Goal: Transaction & Acquisition: Purchase product/service

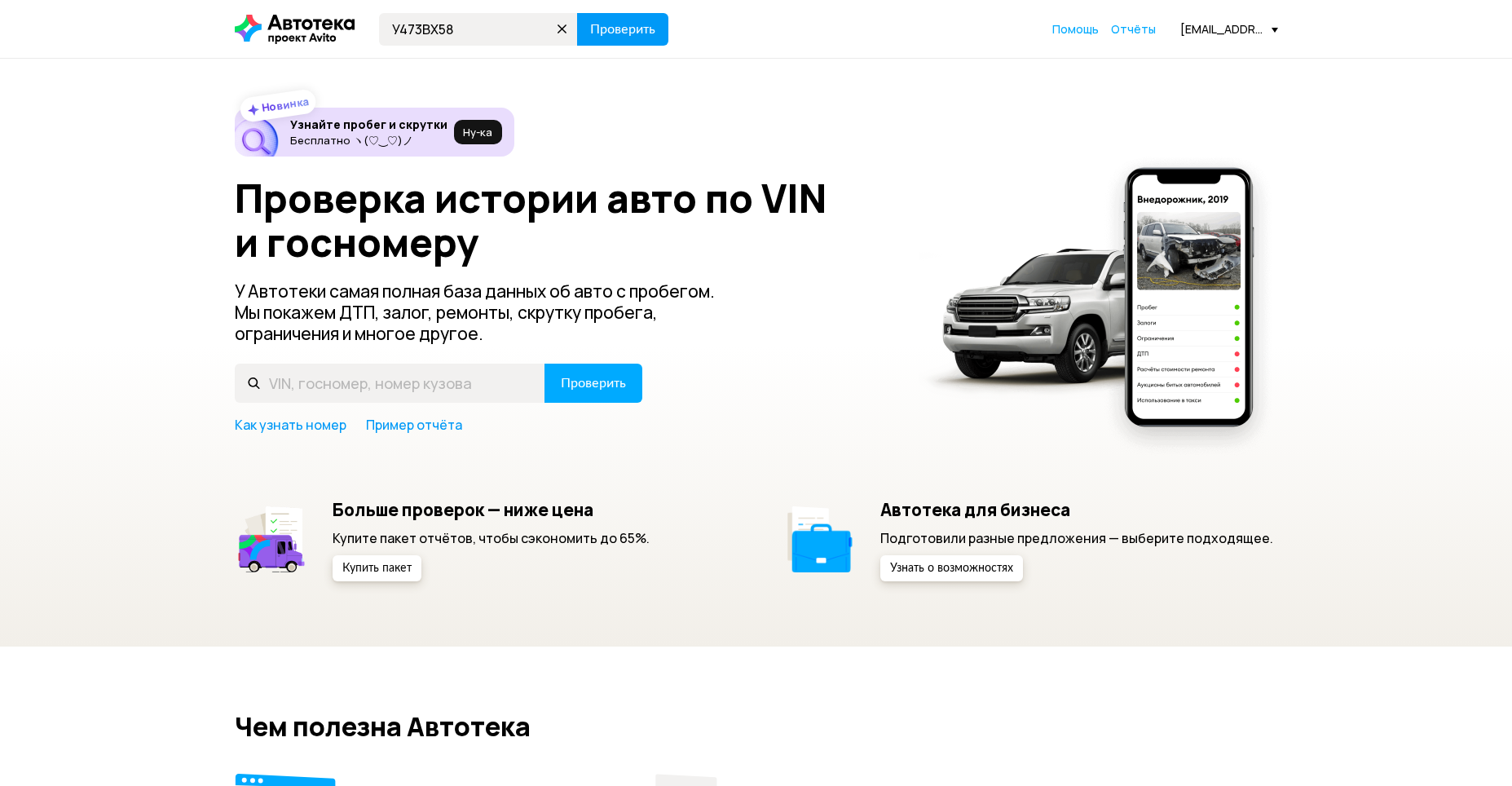
type input "У473ВХ58"
click at [597, 24] on span "Проверить" at bounding box center [623, 30] width 65 height 13
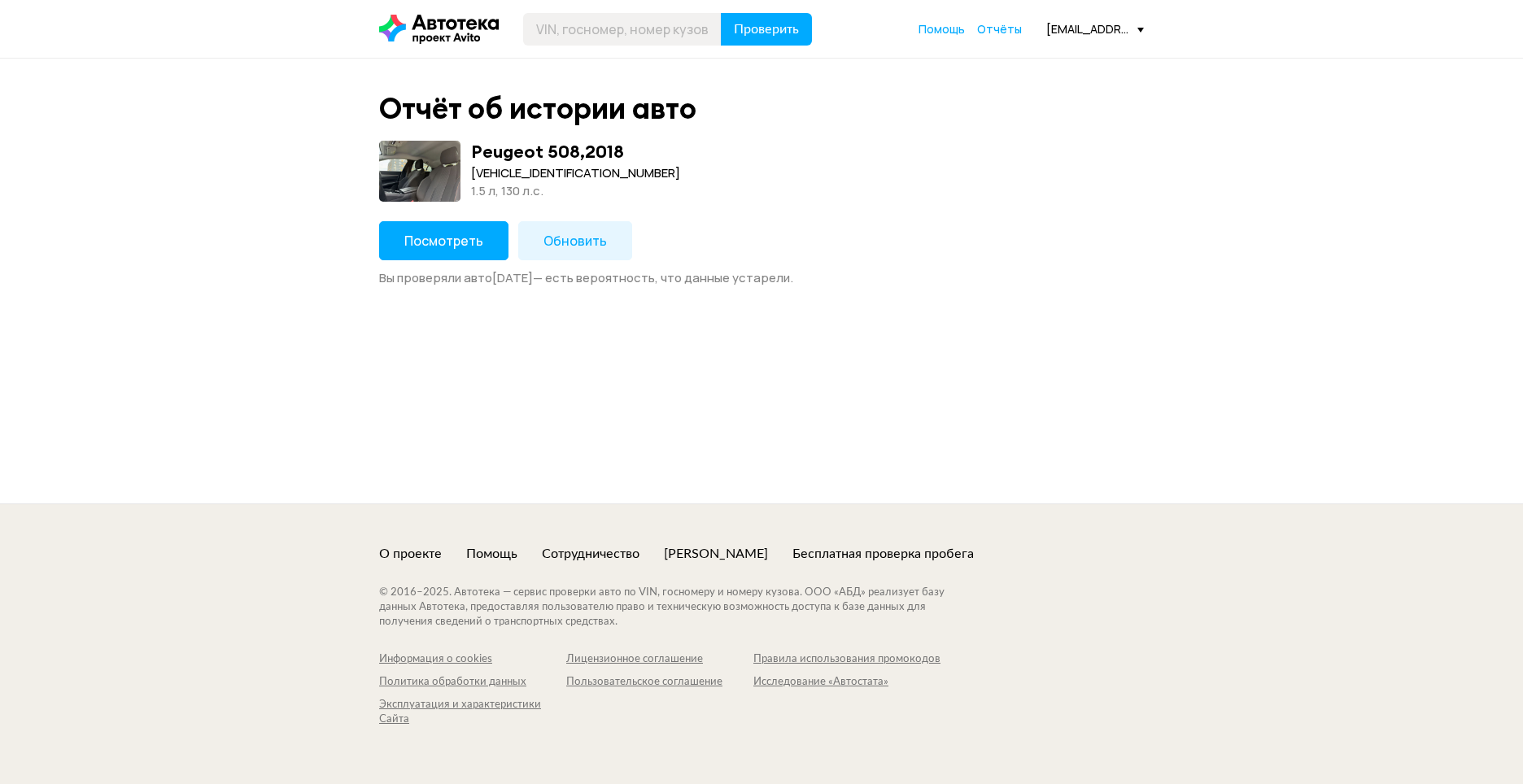
click at [467, 239] on span "Посмотреть" at bounding box center [443, 241] width 79 height 18
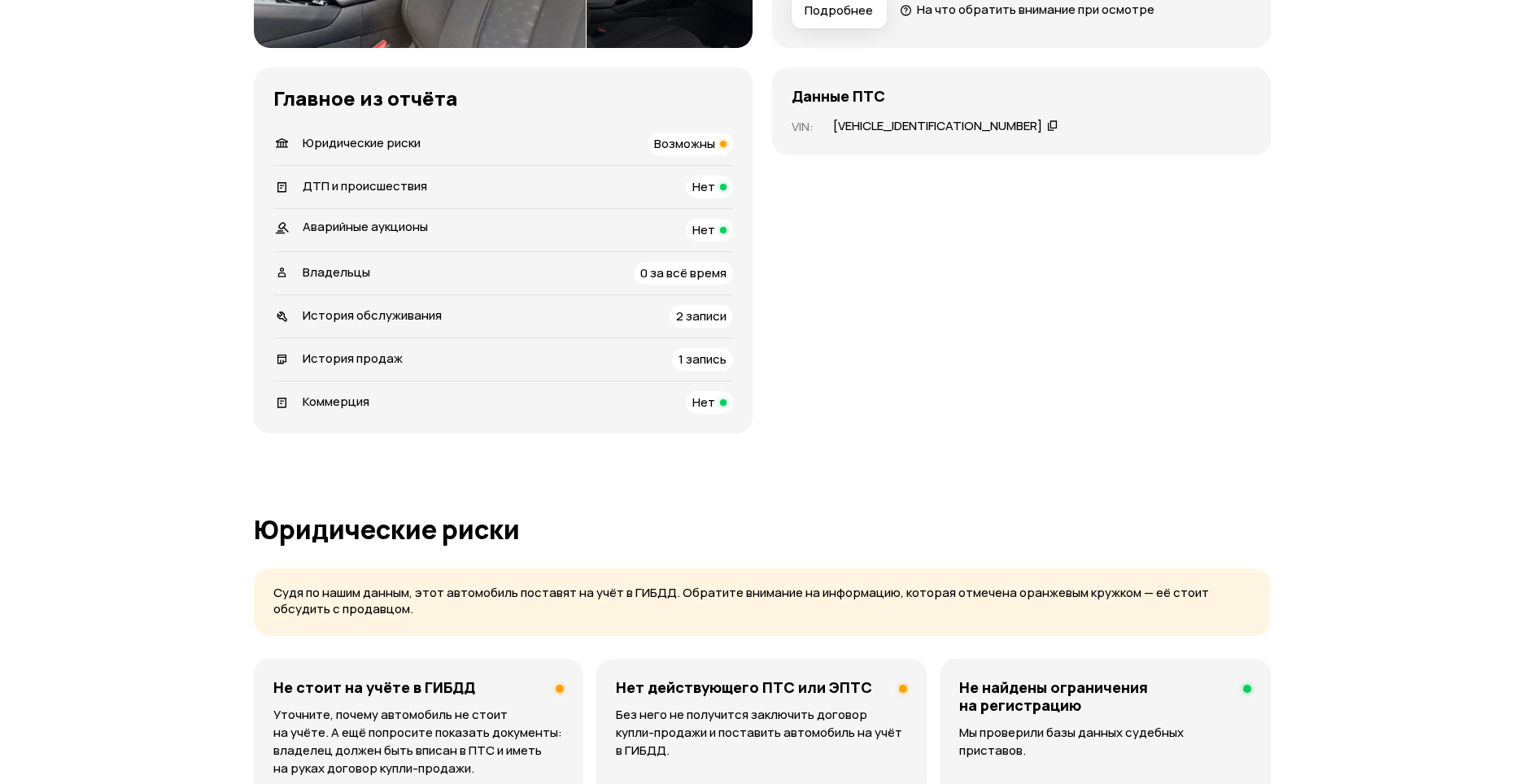
scroll to position [82, 0]
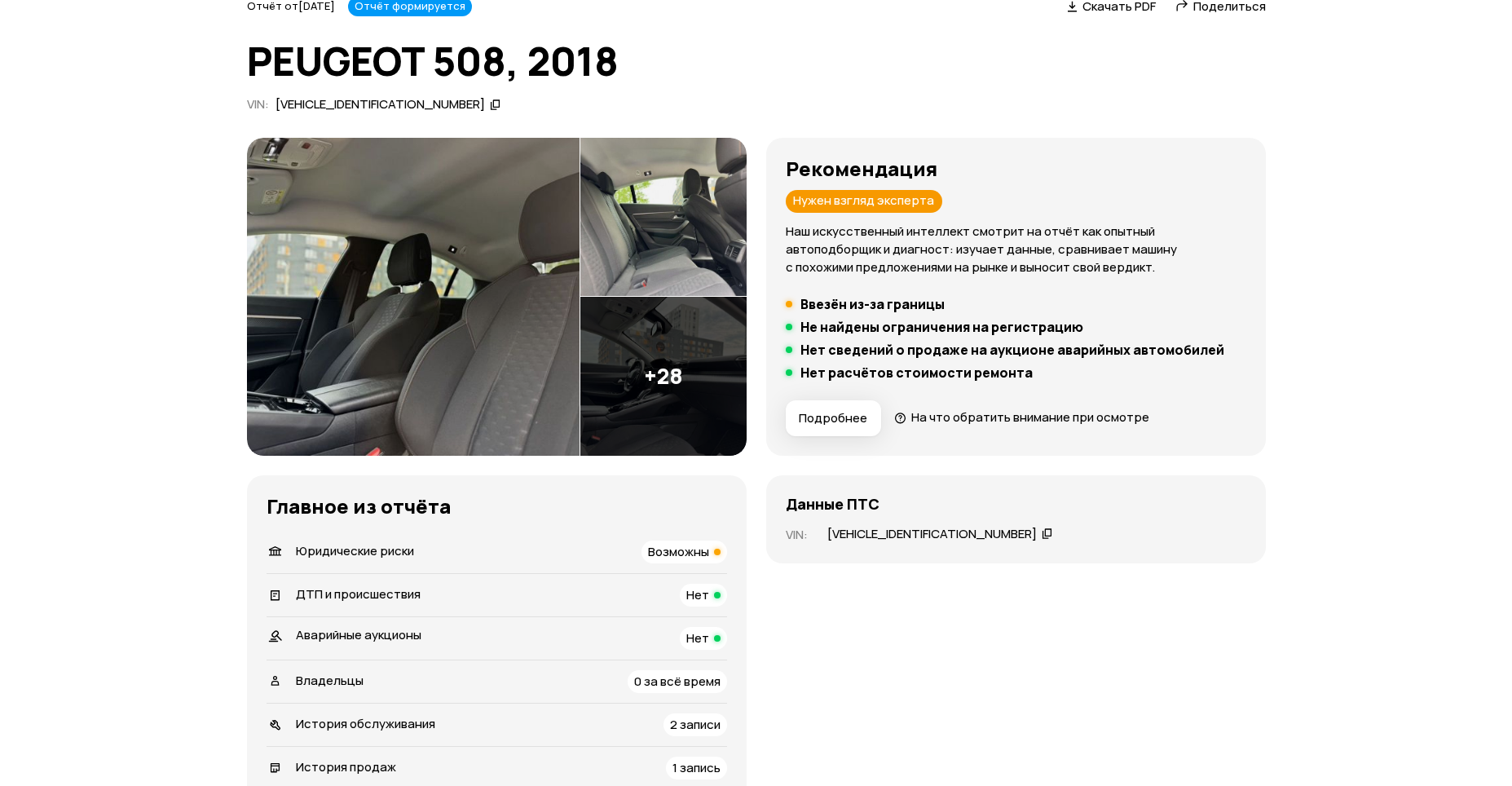
click at [461, 291] on img at bounding box center [412, 296] width 332 height 318
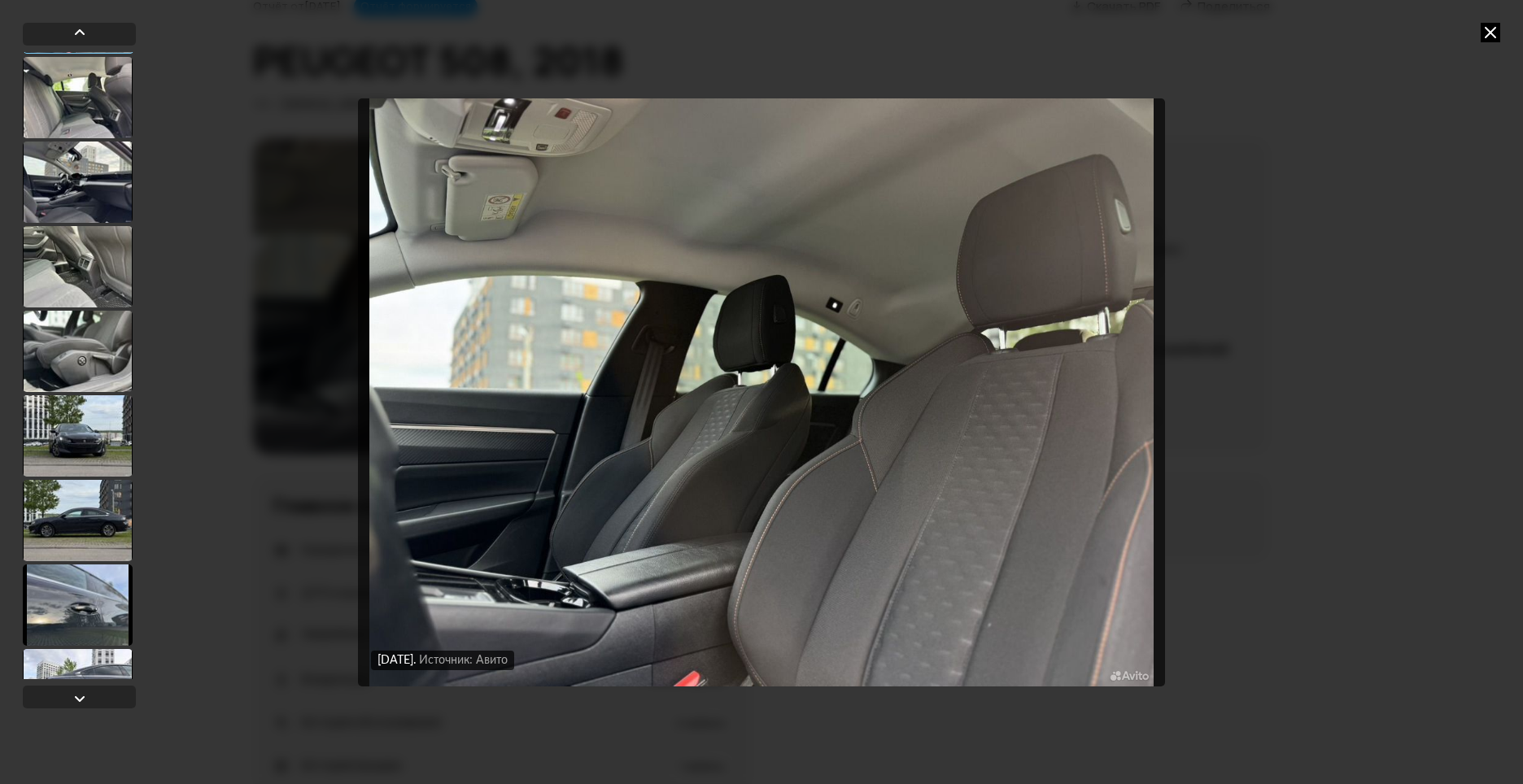
click at [85, 451] on div at bounding box center [78, 436] width 110 height 82
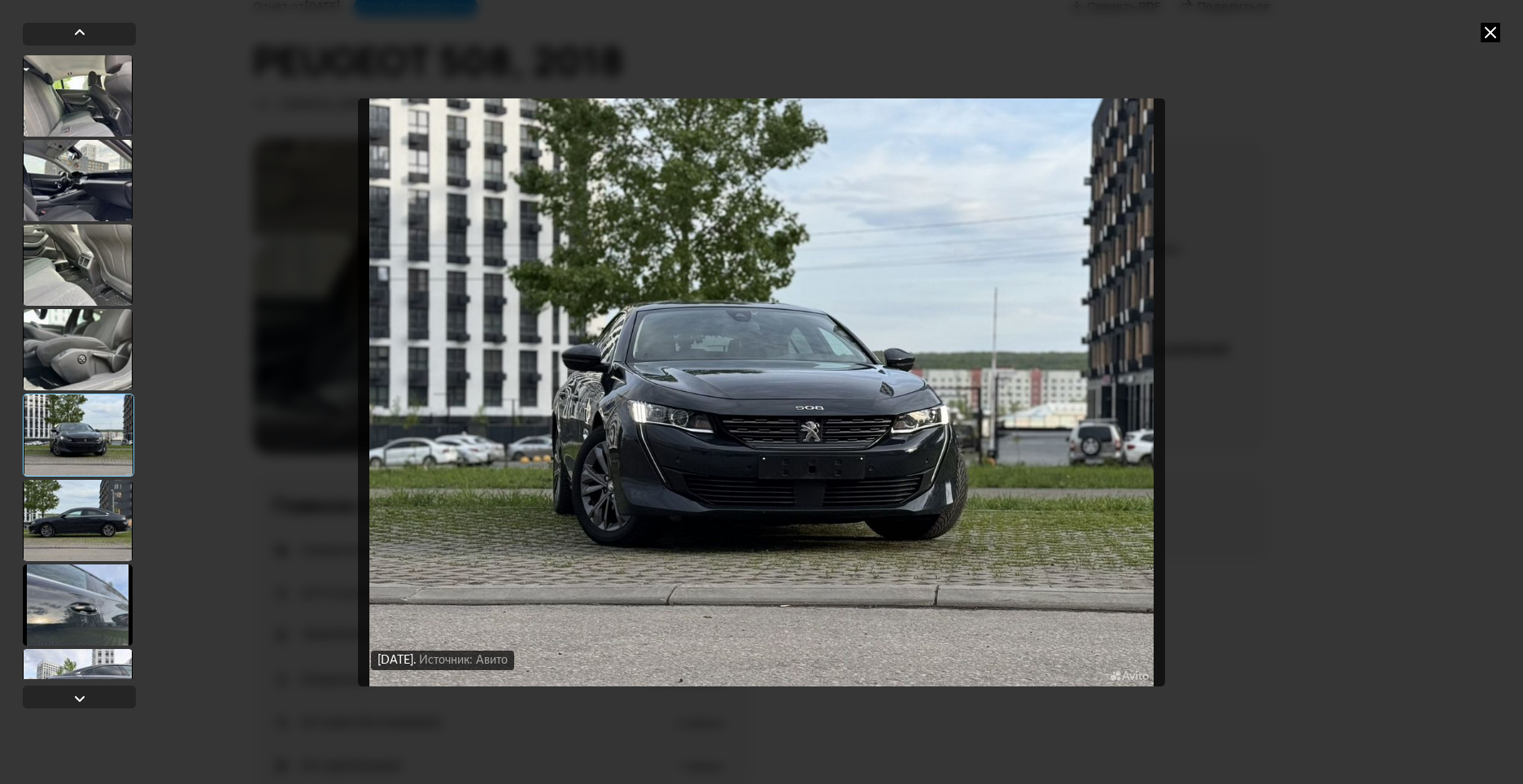
click at [88, 495] on div at bounding box center [78, 521] width 110 height 82
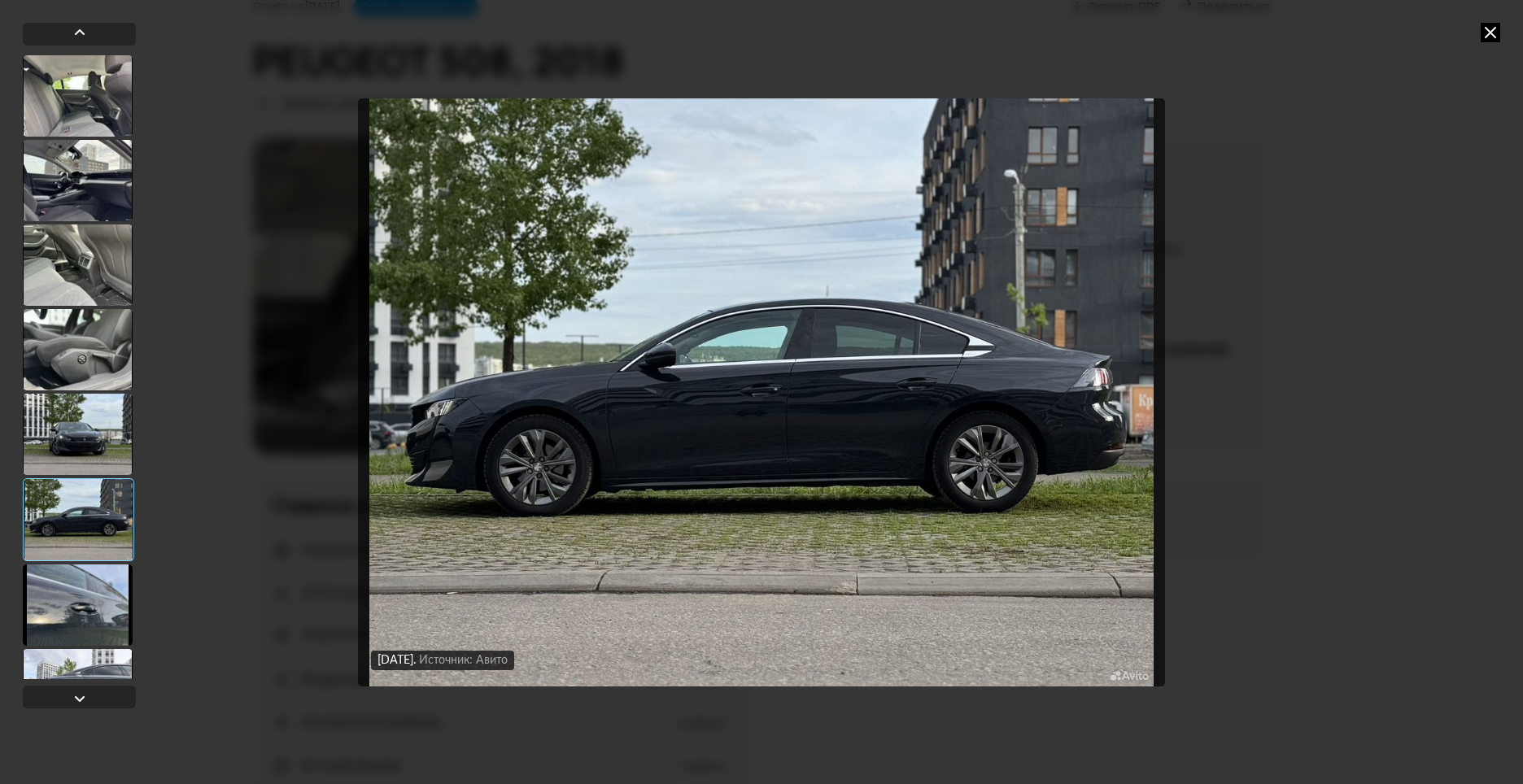
click at [1485, 30] on icon at bounding box center [1490, 33] width 20 height 20
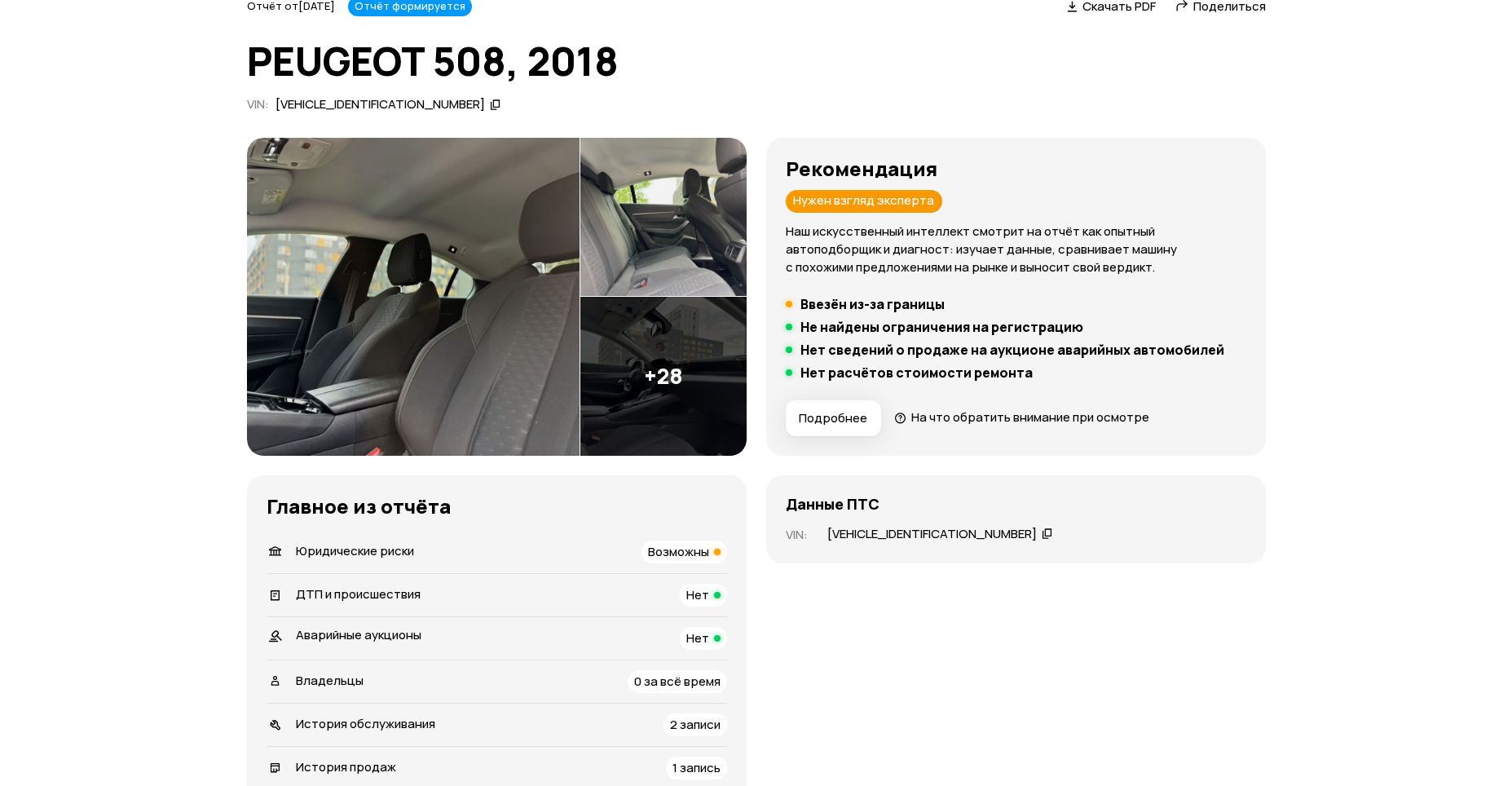
click at [641, 389] on img at bounding box center [663, 376] width 167 height 159
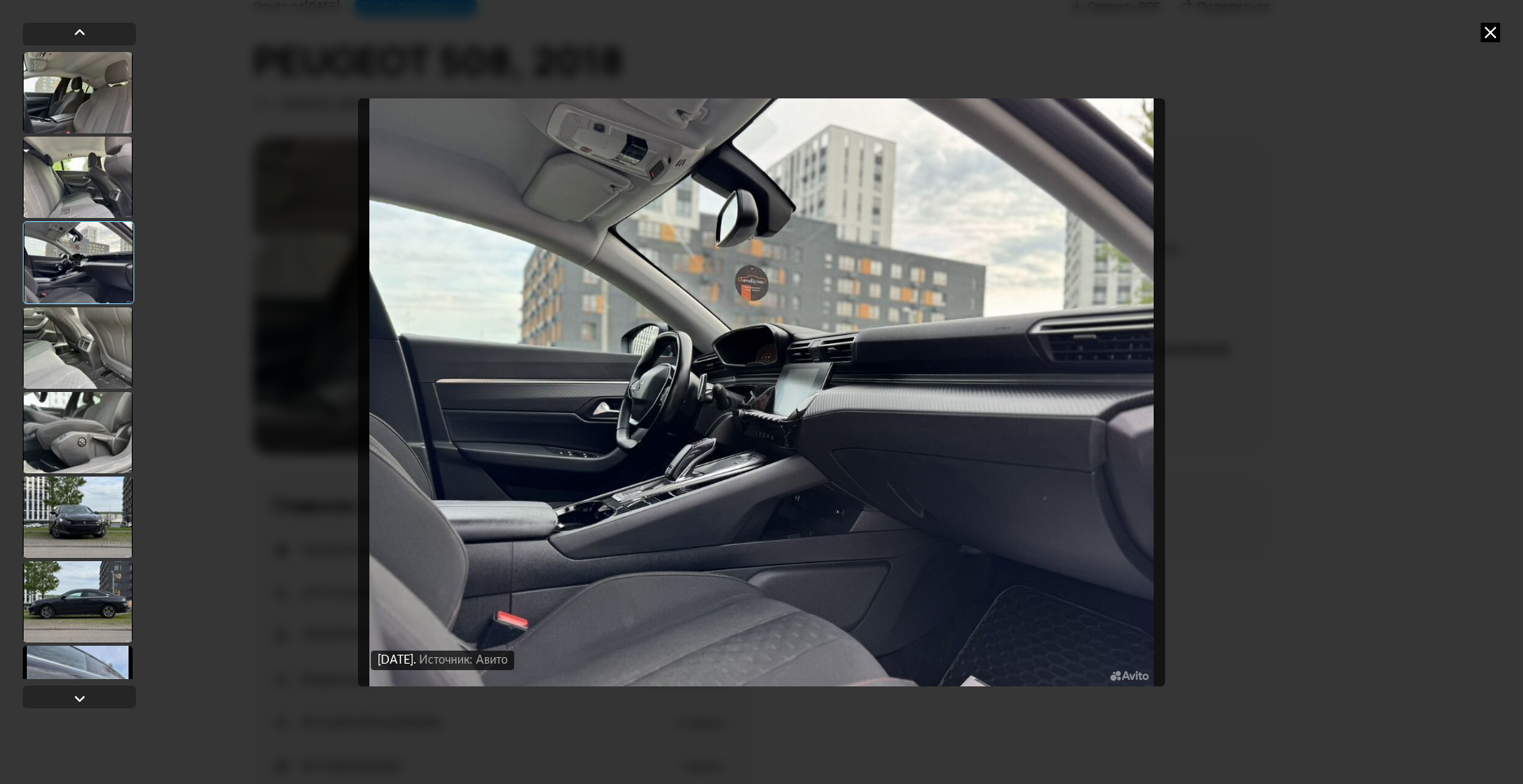
click at [50, 511] on div at bounding box center [78, 517] width 110 height 82
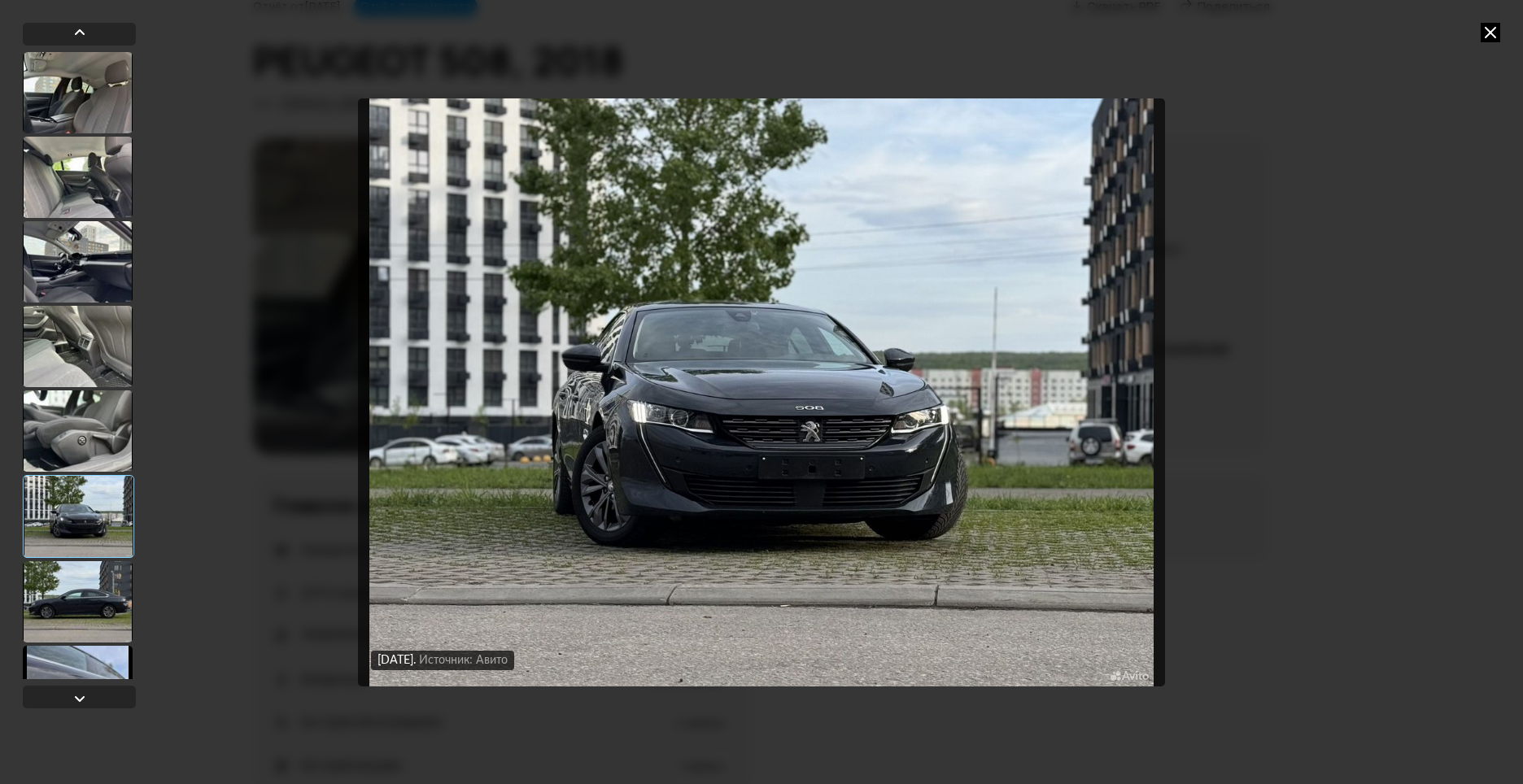
click at [72, 600] on div at bounding box center [78, 602] width 110 height 82
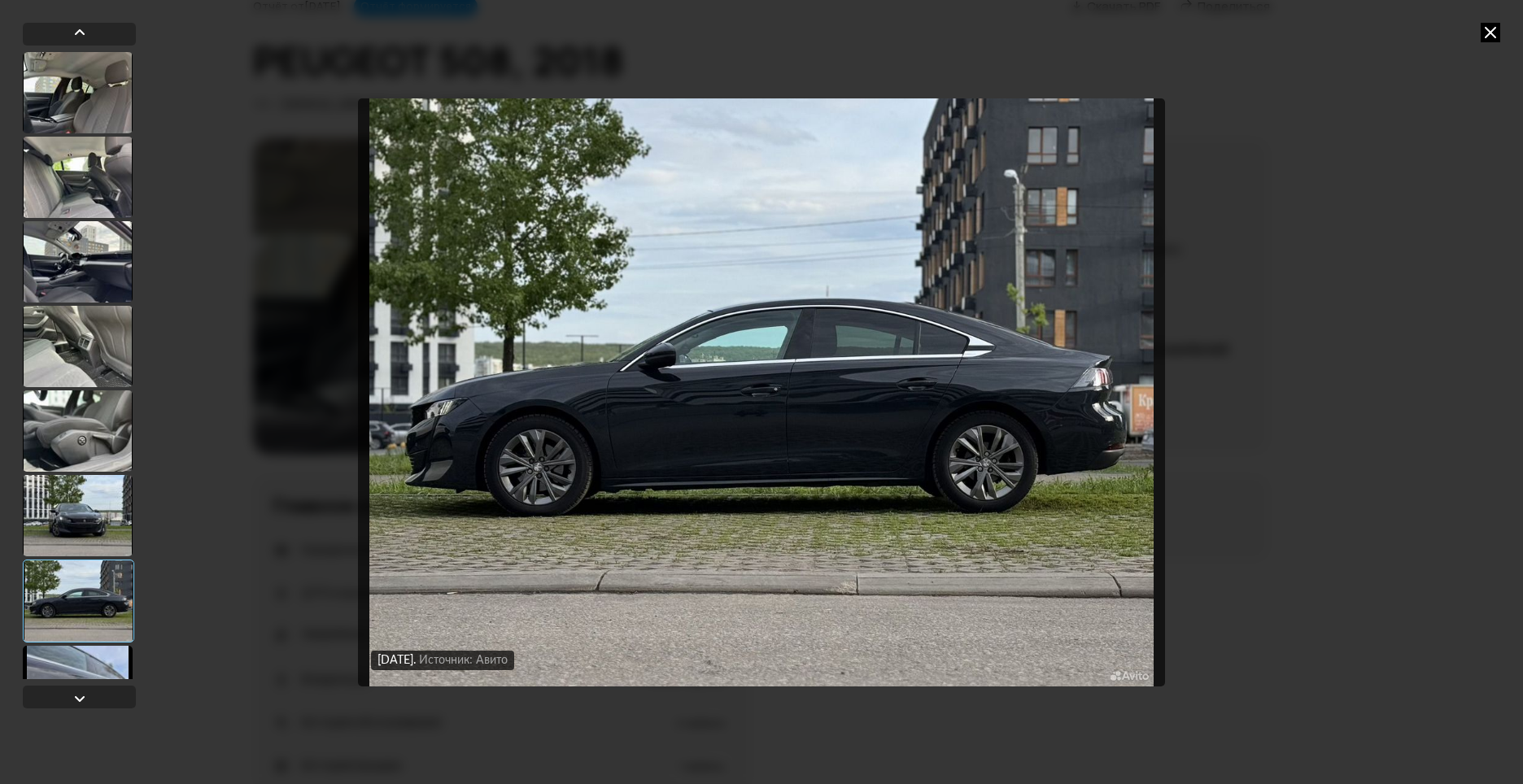
click at [1490, 38] on icon at bounding box center [1490, 33] width 20 height 20
